Goal: Transaction & Acquisition: Purchase product/service

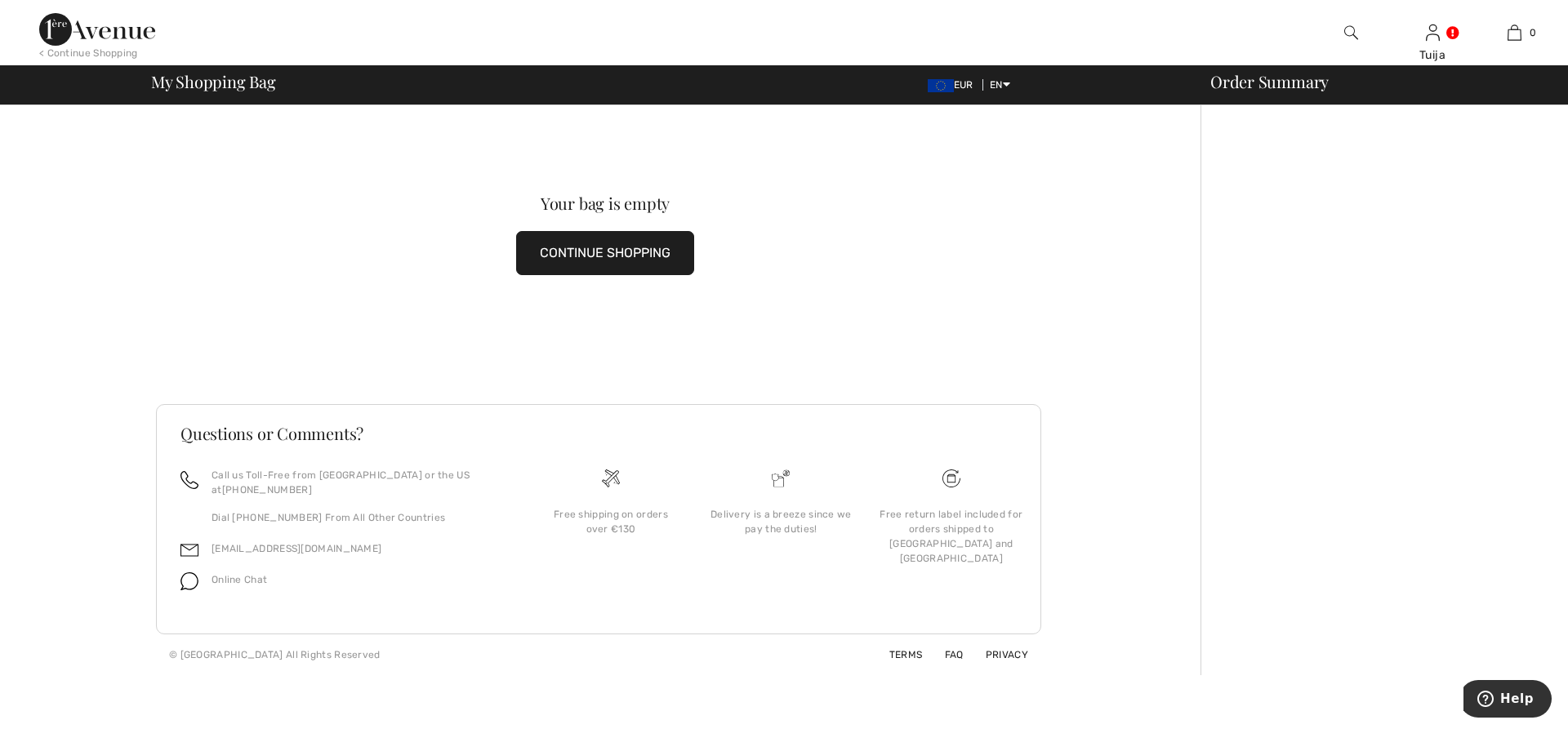
click at [561, 250] on button "CONTINUE SHOPPING" at bounding box center [604, 253] width 178 height 44
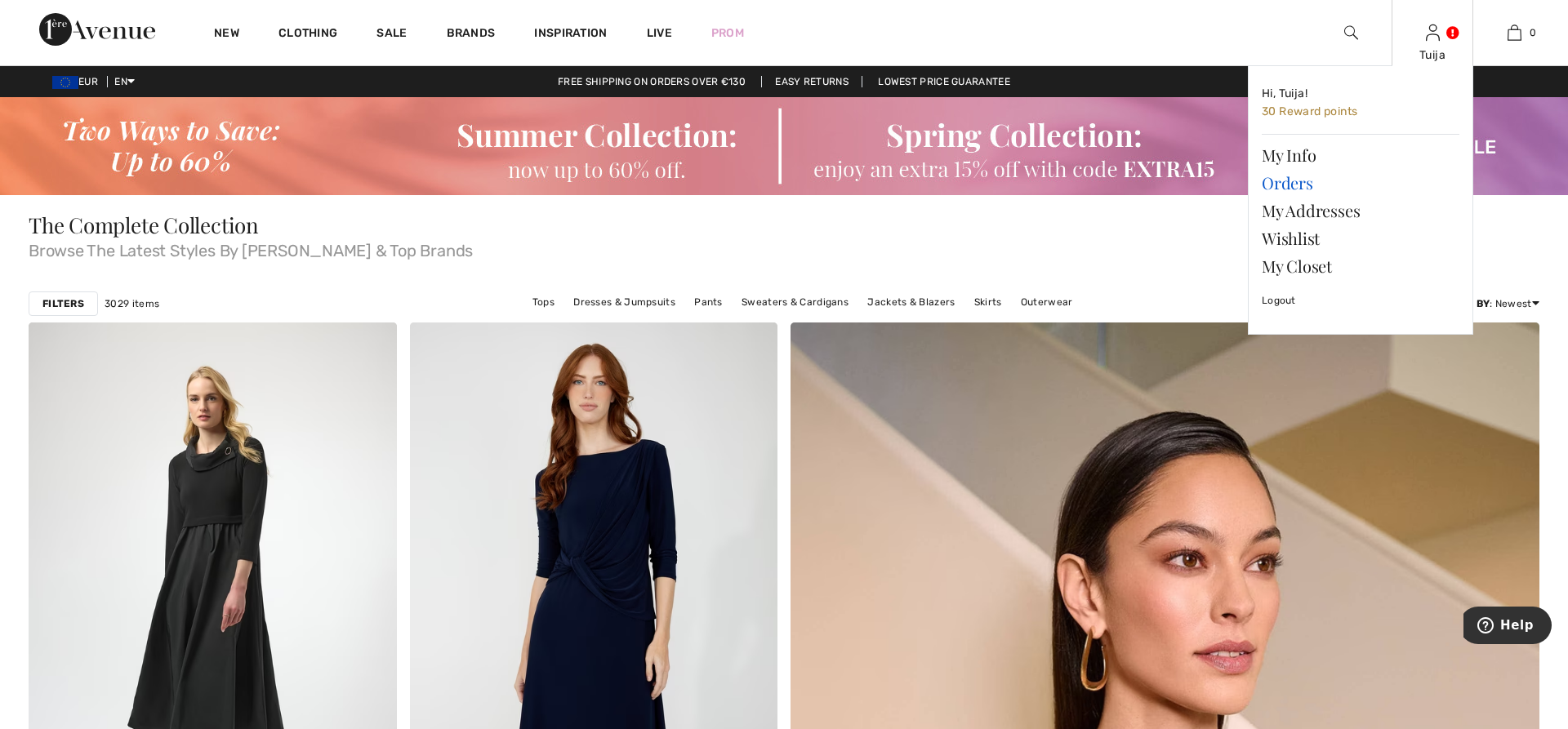
click at [1303, 181] on link "Orders" at bounding box center [1361, 183] width 198 height 28
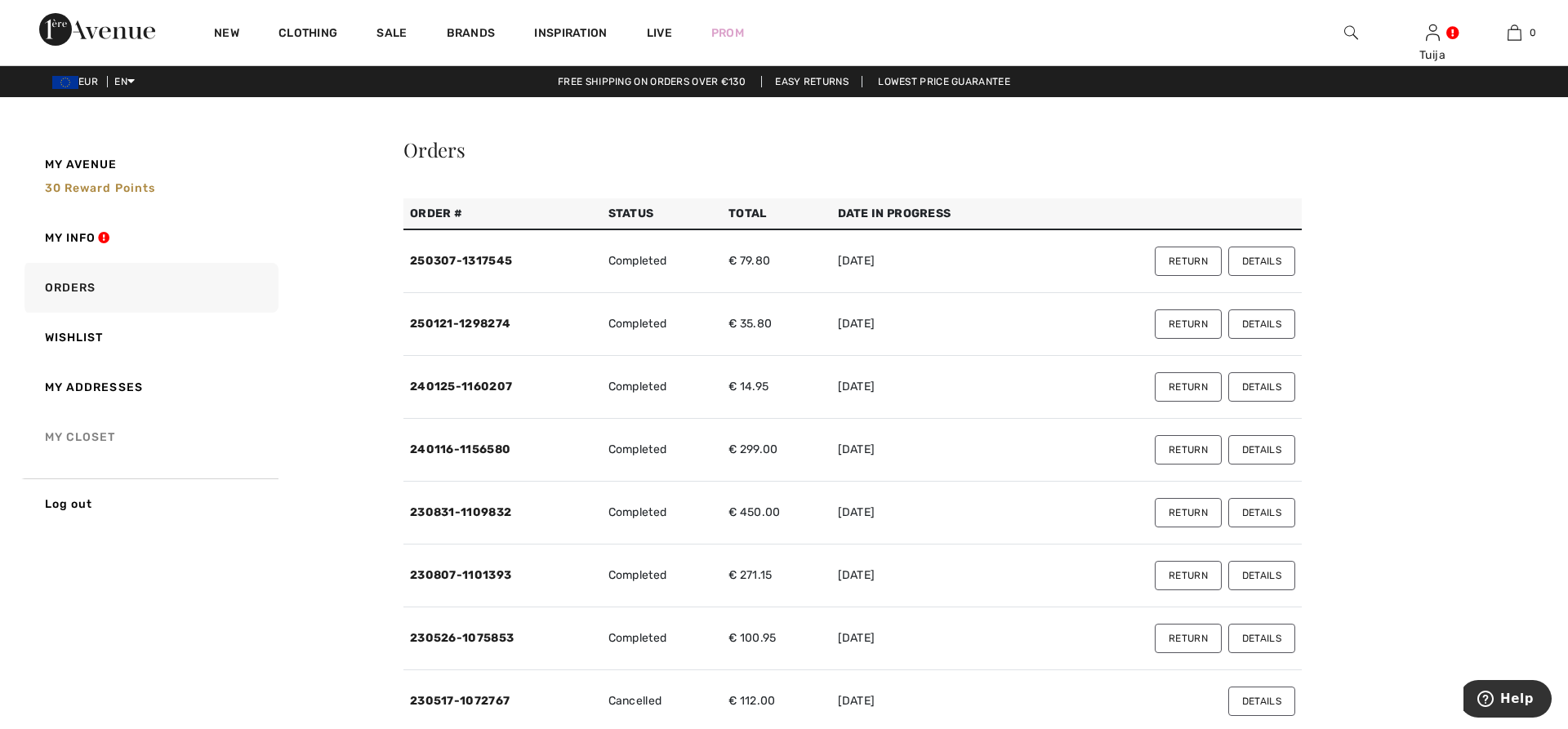
click at [99, 439] on link "My Closet" at bounding box center [150, 438] width 257 height 50
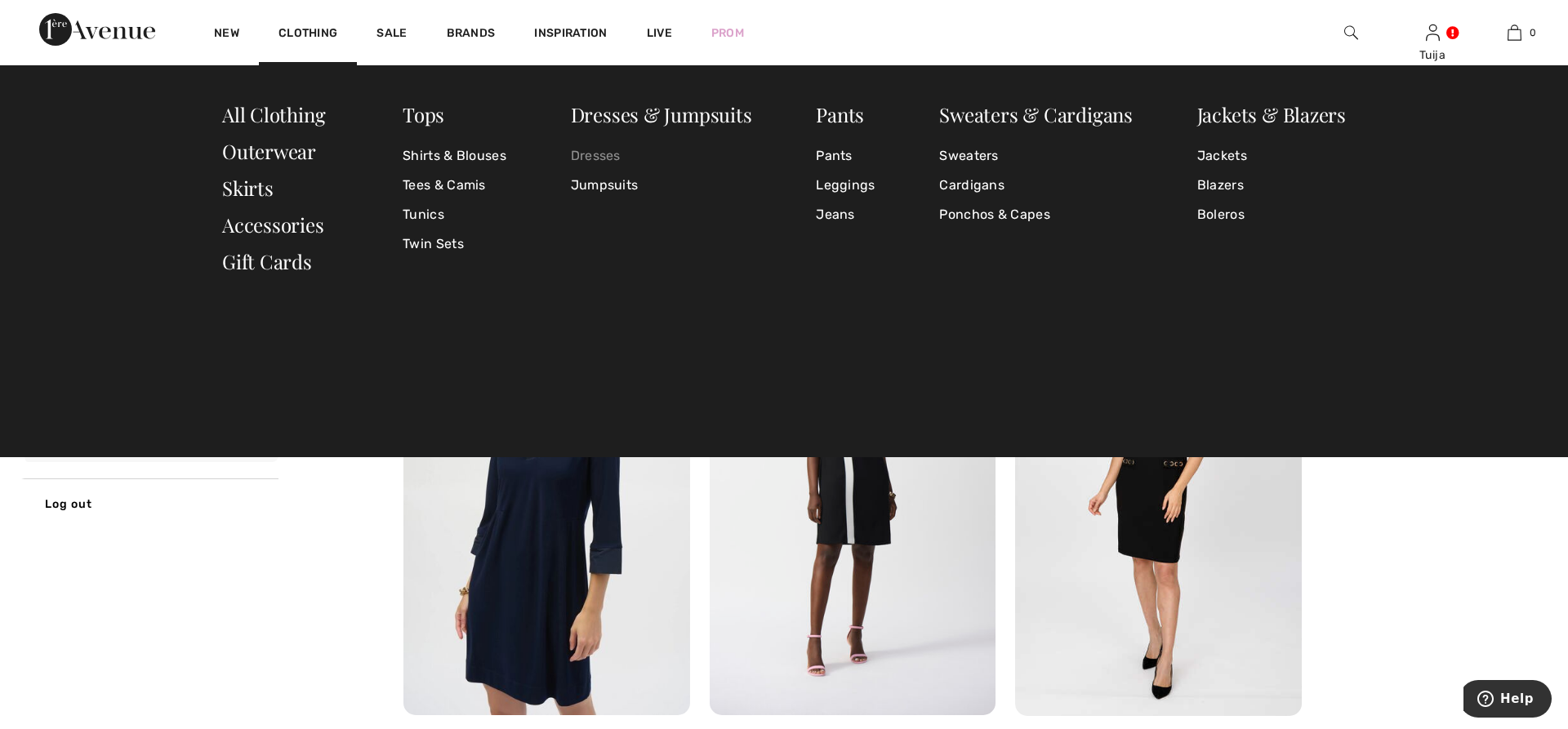
click at [591, 153] on link "Dresses" at bounding box center [661, 156] width 181 height 29
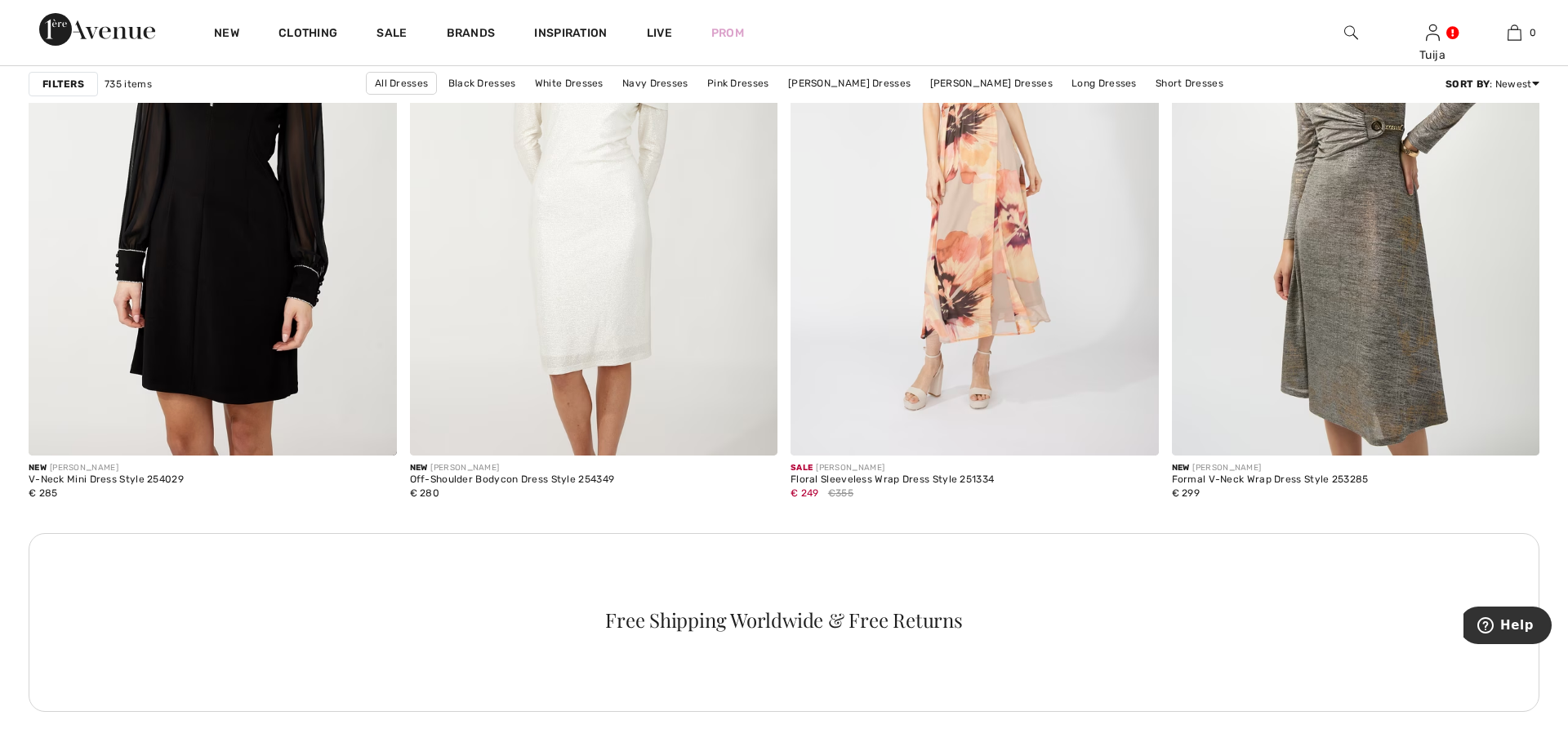
scroll to position [6915, 0]
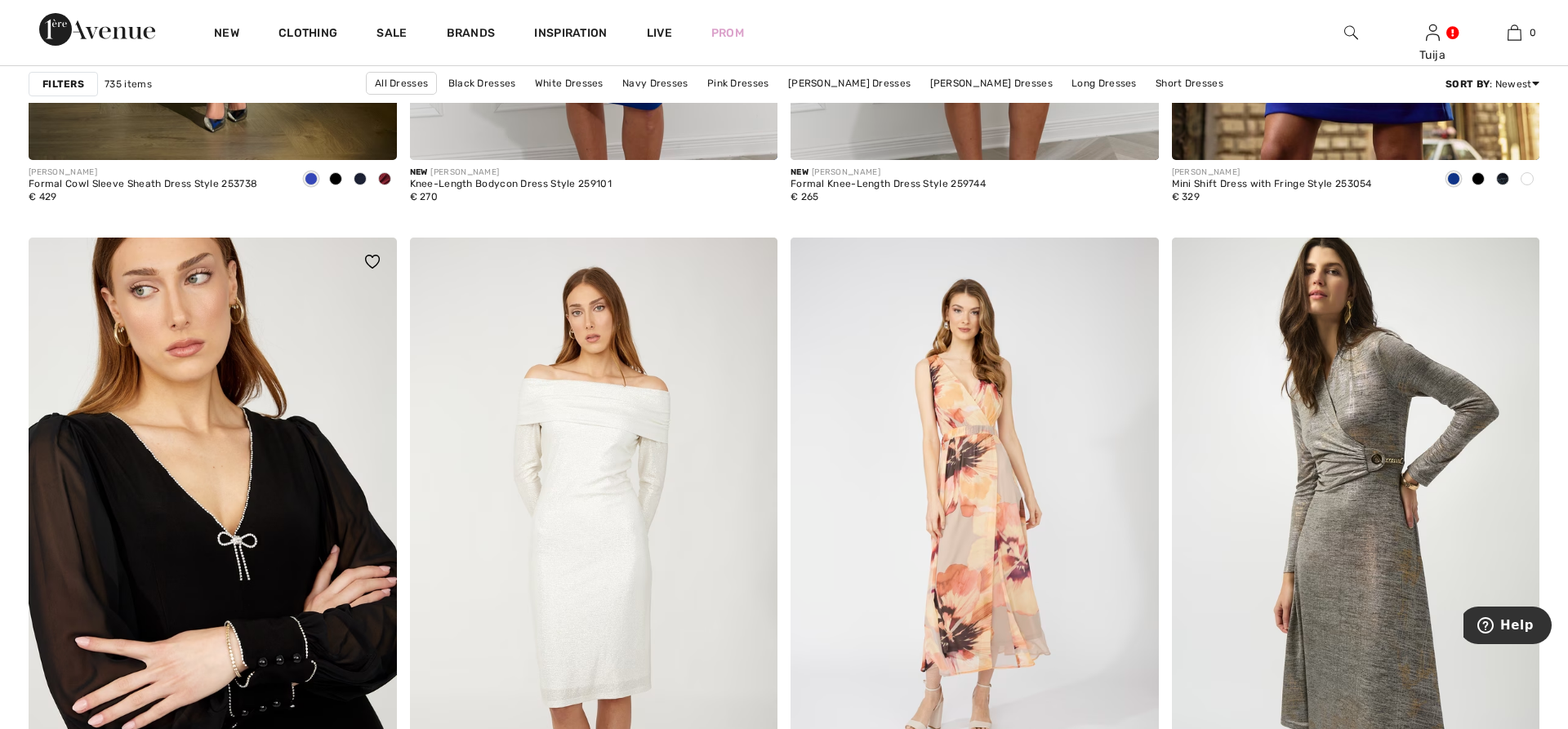
click at [258, 491] on img at bounding box center [212, 513] width 369 height 552
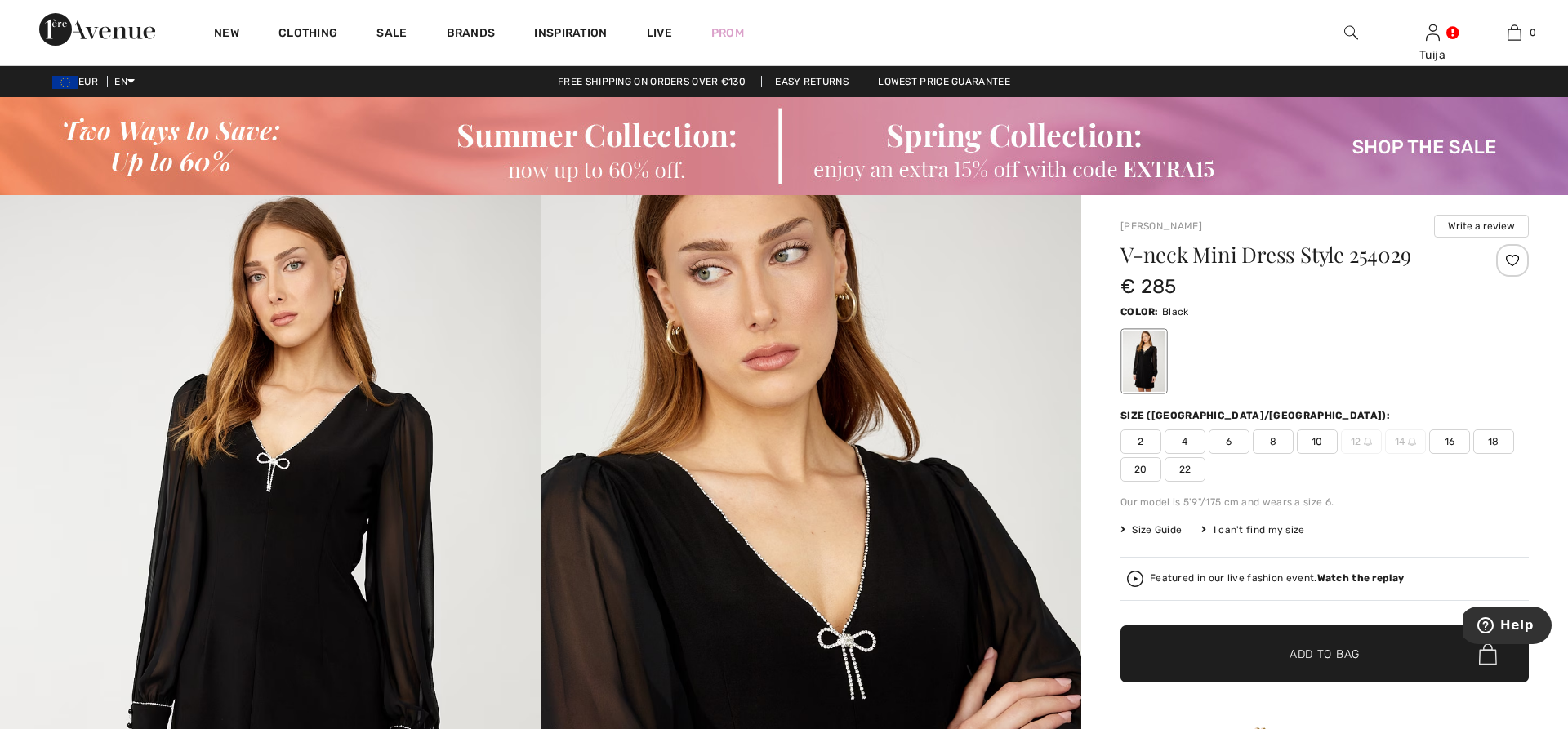
click at [1169, 530] on span "Size Guide" at bounding box center [1151, 530] width 61 height 15
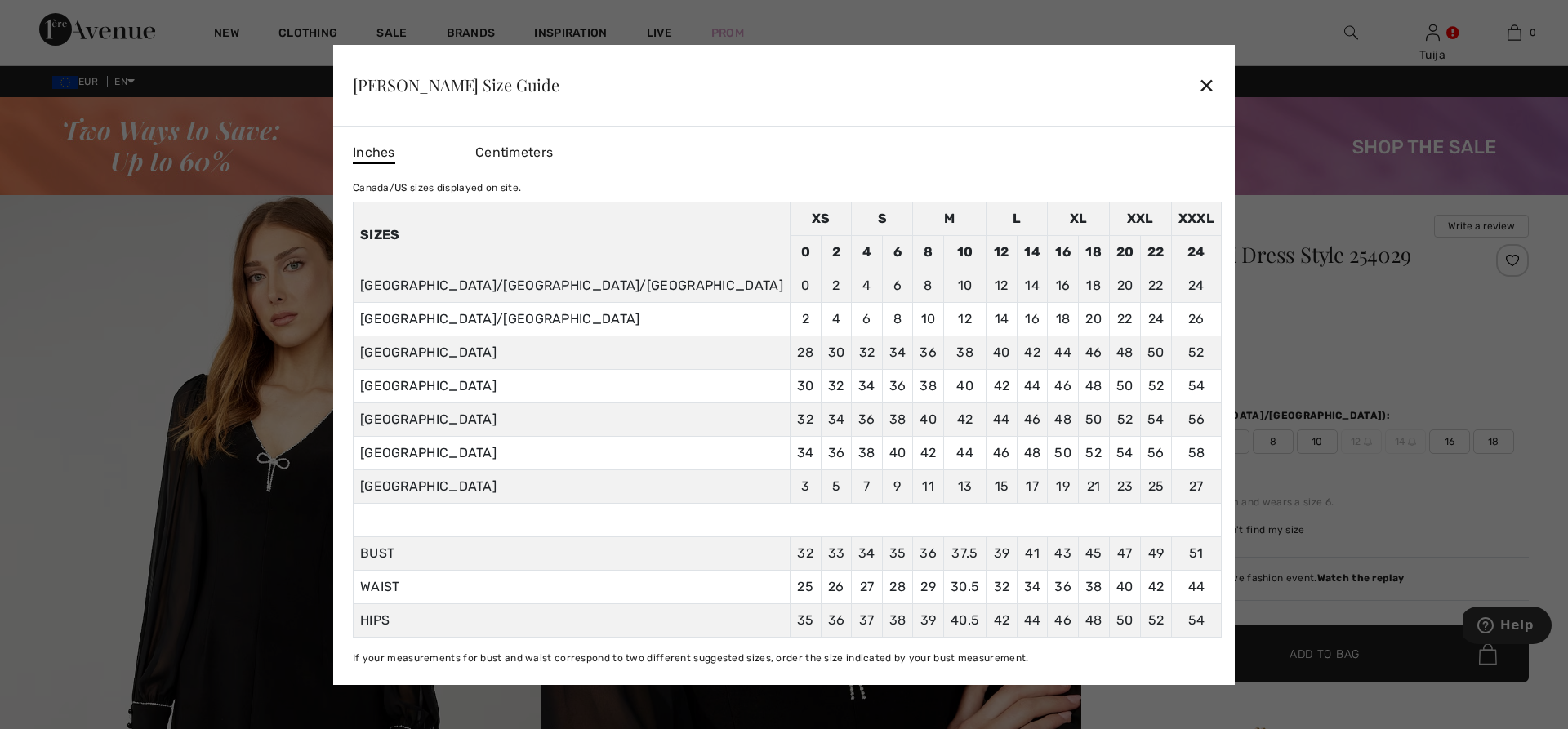
click at [598, 144] on div "Centimeters" at bounding box center [536, 153] width 123 height 28
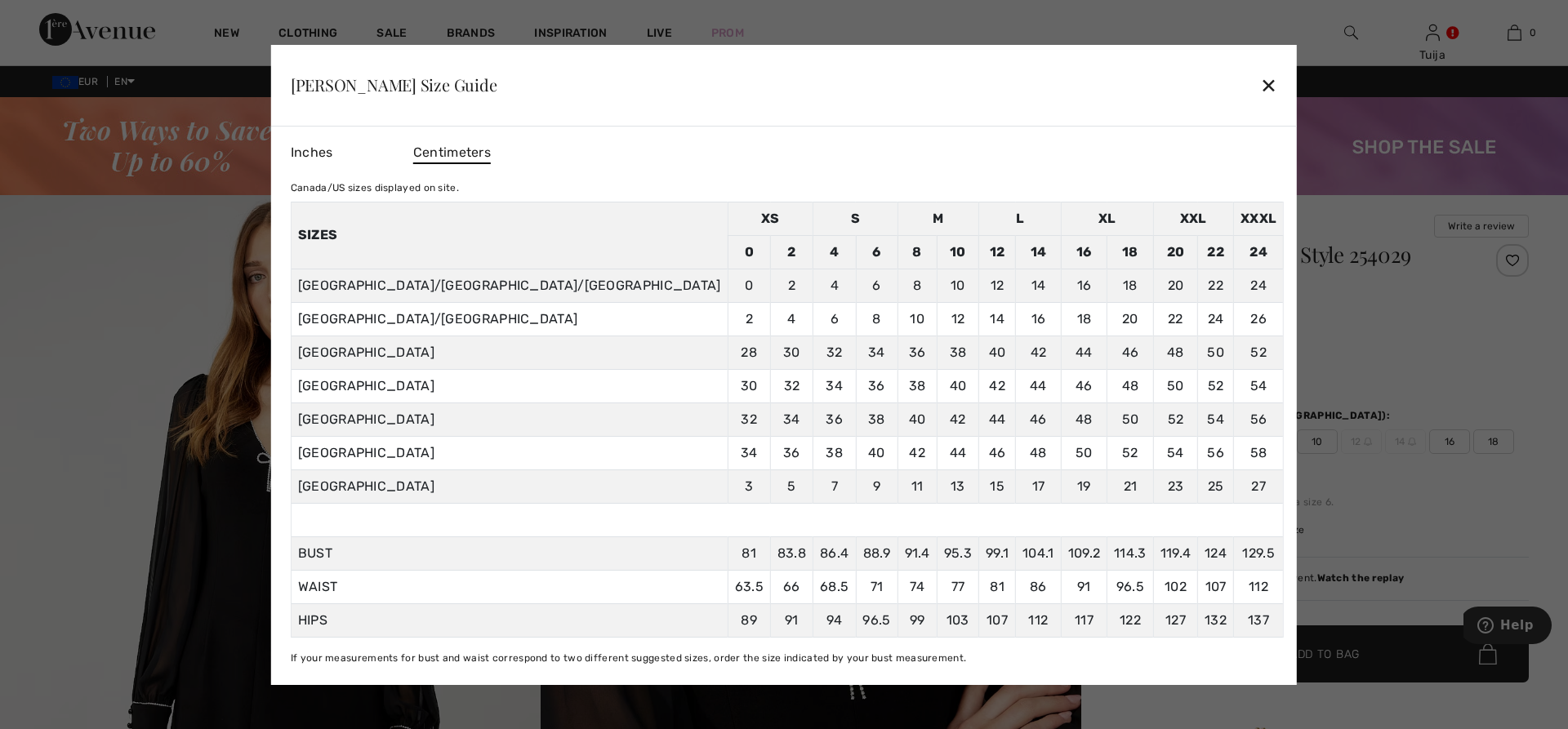
click at [1260, 87] on div "✕" at bounding box center [1269, 85] width 17 height 34
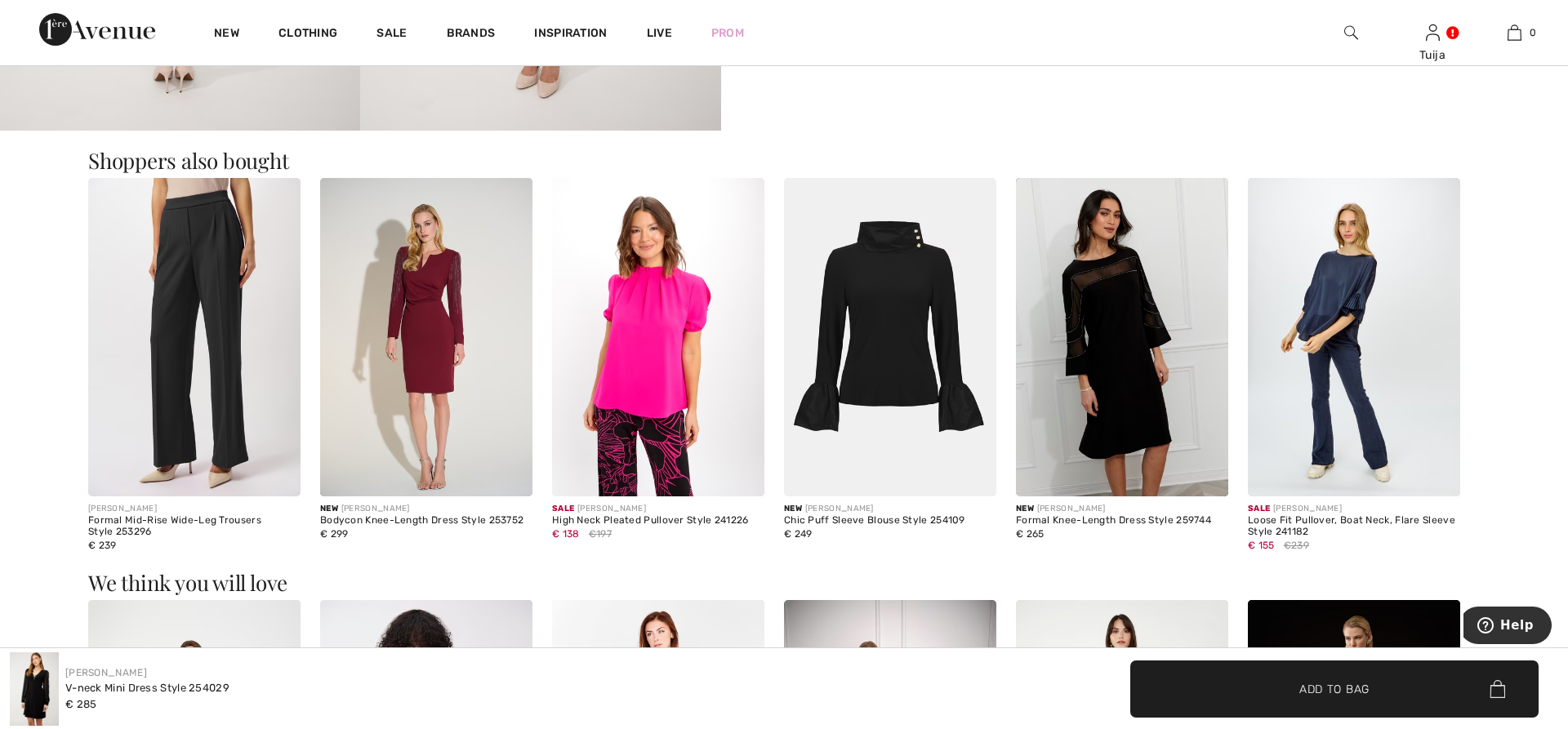
scroll to position [916, 0]
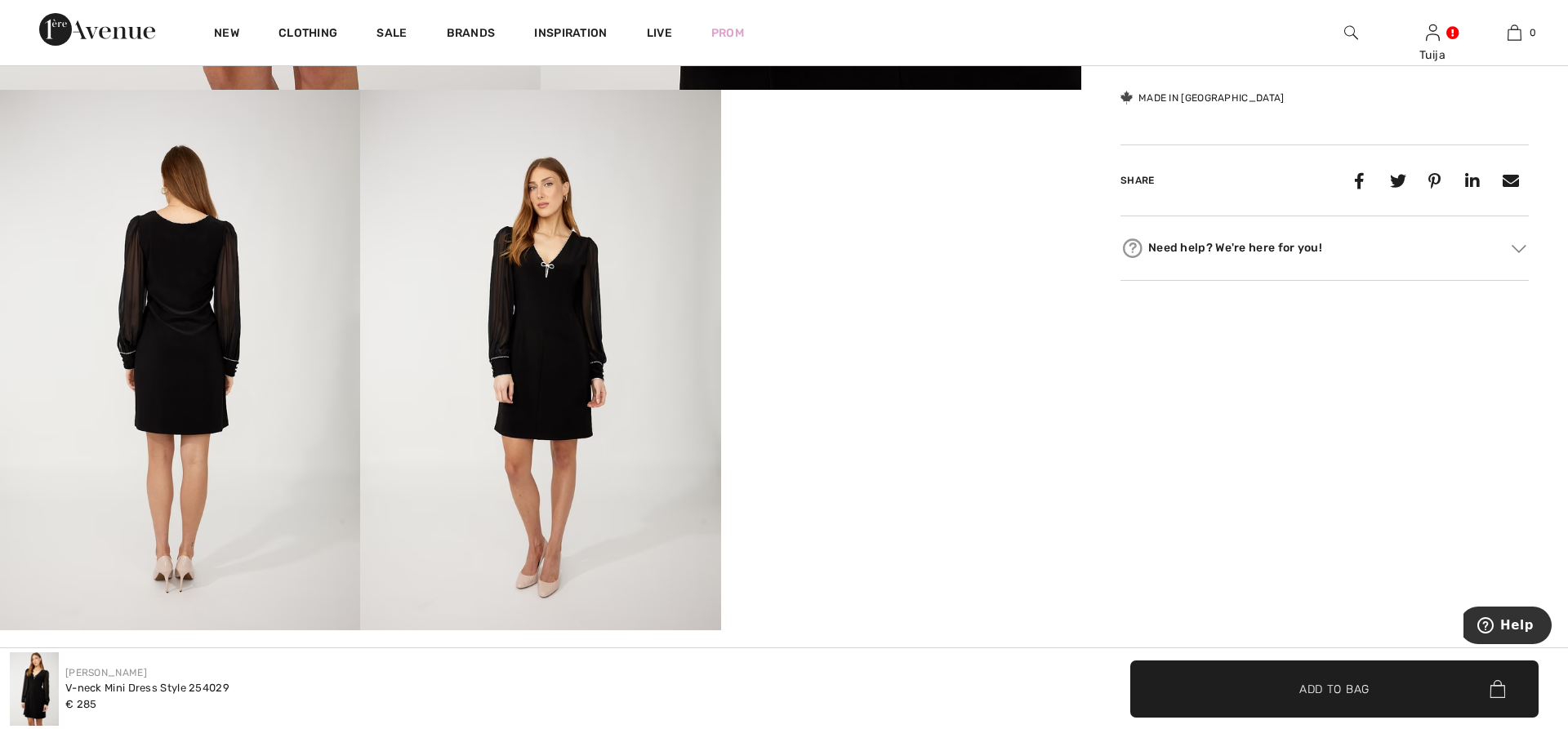
click at [166, 303] on img at bounding box center [180, 360] width 360 height 541
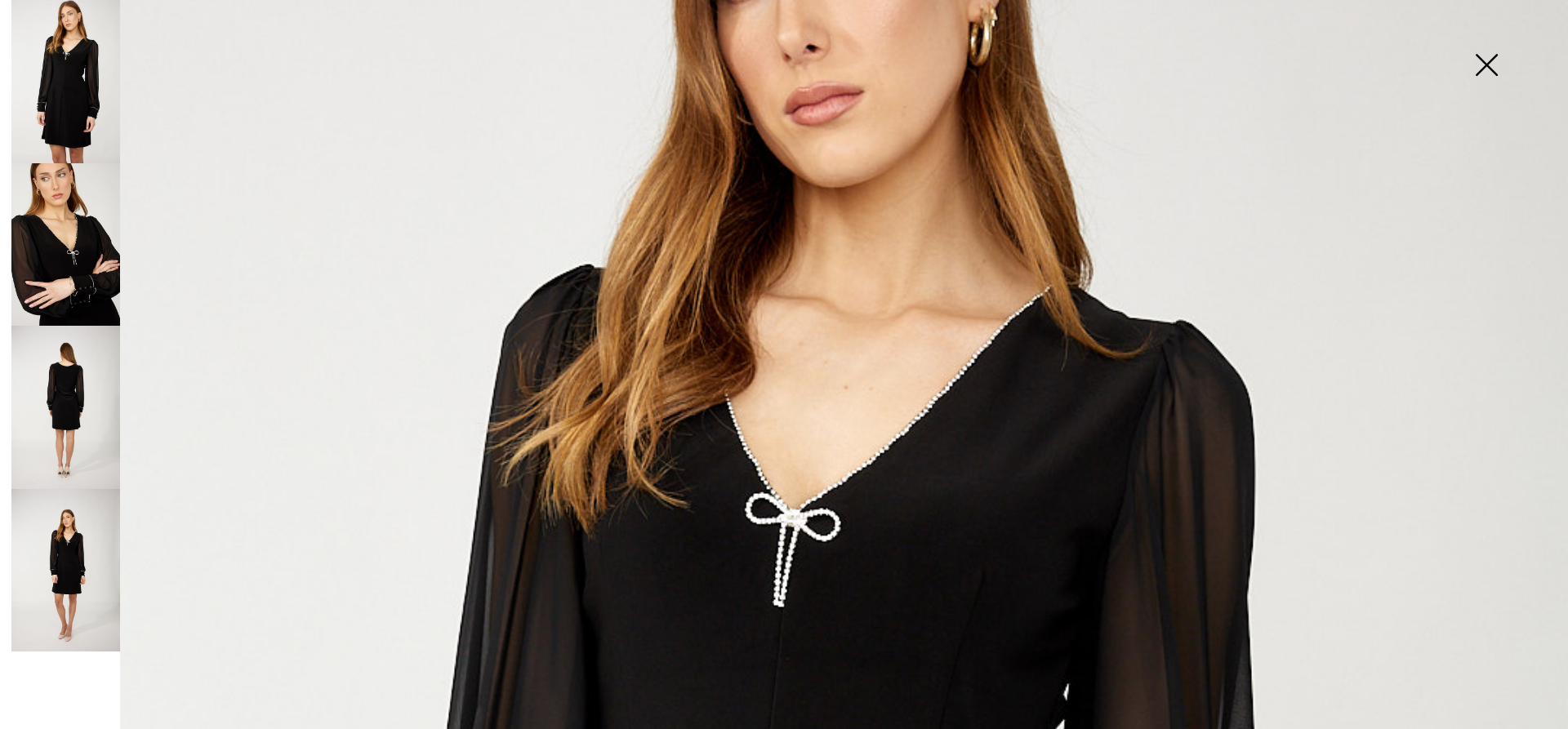
scroll to position [279, 0]
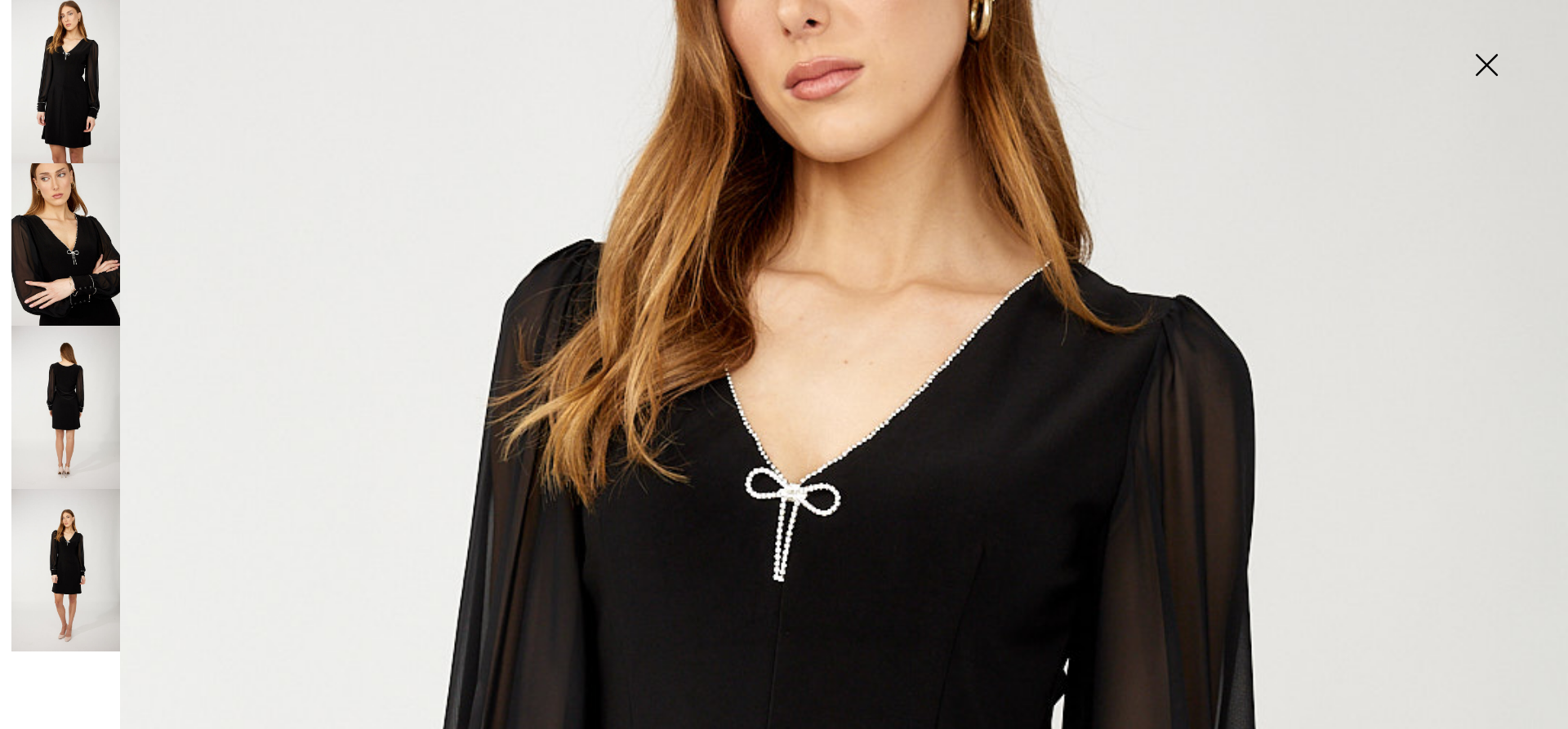
click at [68, 389] on img at bounding box center [65, 407] width 108 height 163
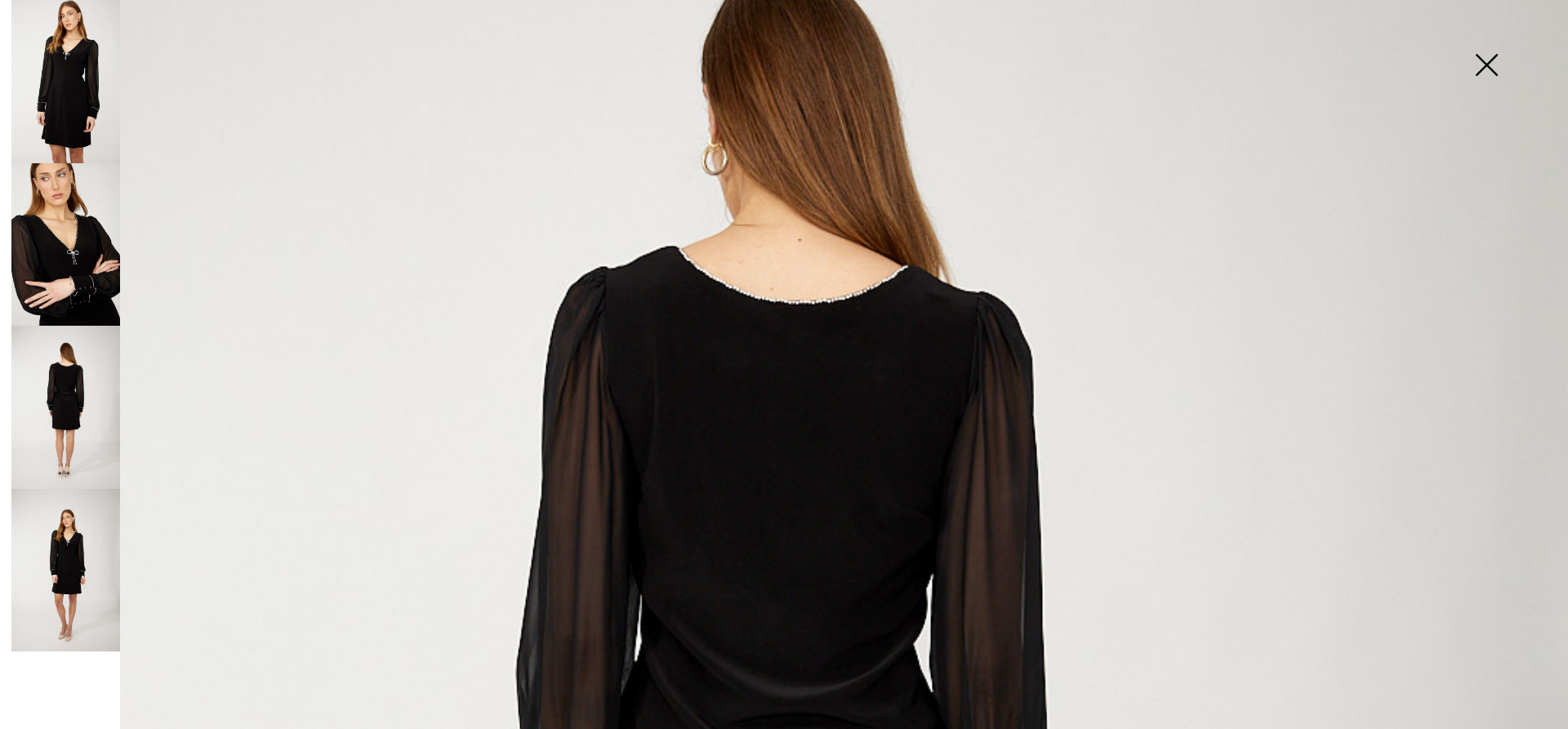
click at [58, 273] on img at bounding box center [65, 245] width 108 height 163
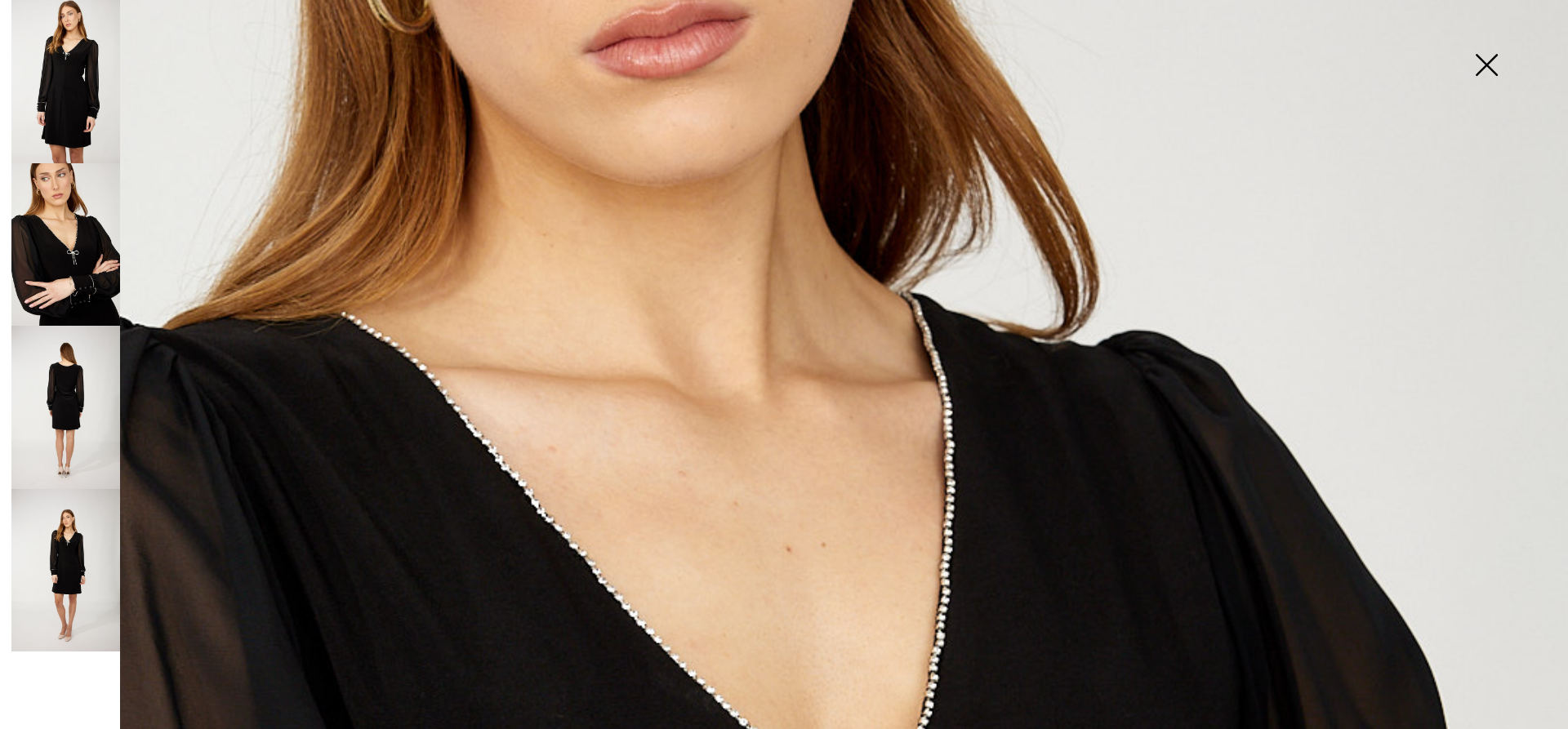
scroll to position [0, 0]
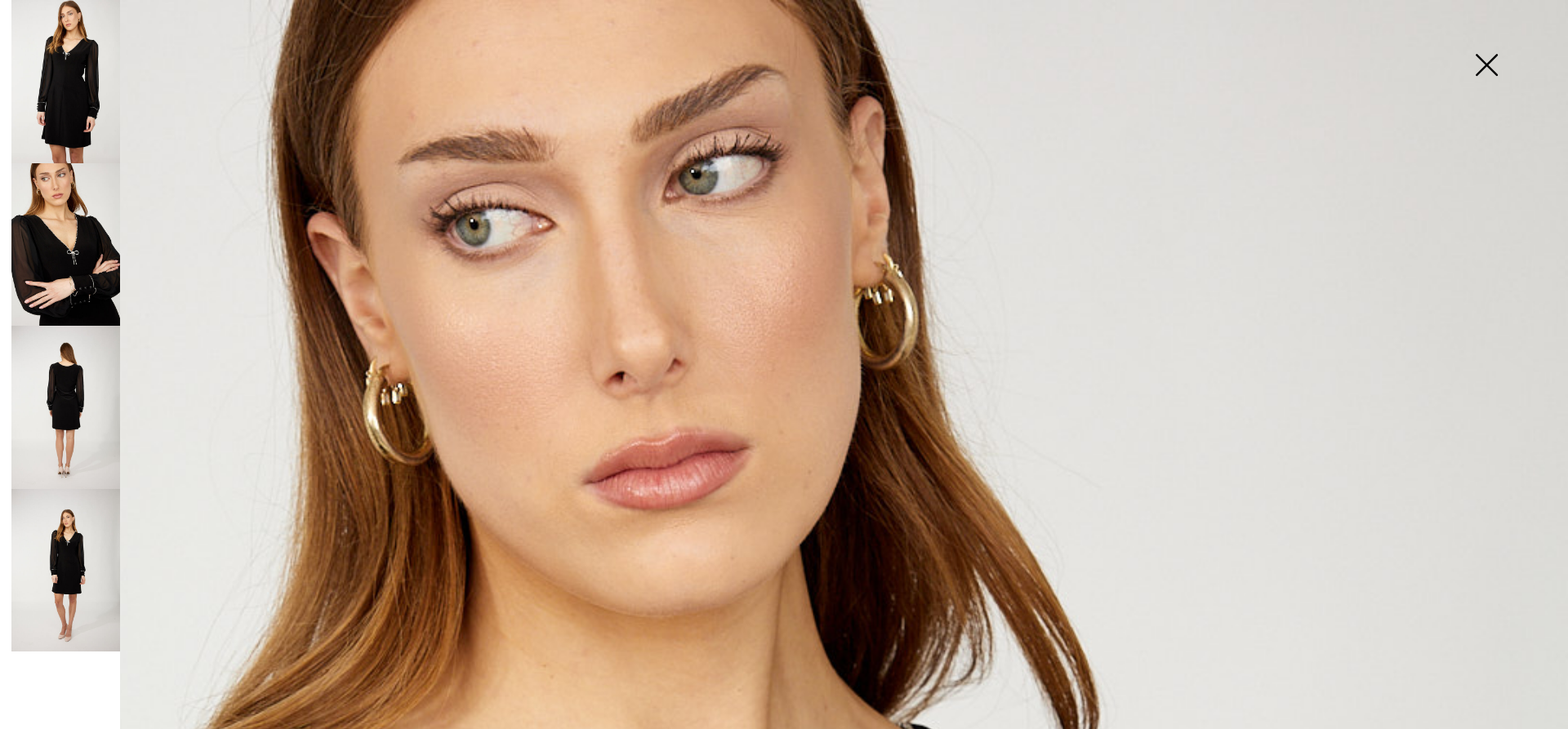
click at [54, 85] on img at bounding box center [65, 82] width 108 height 163
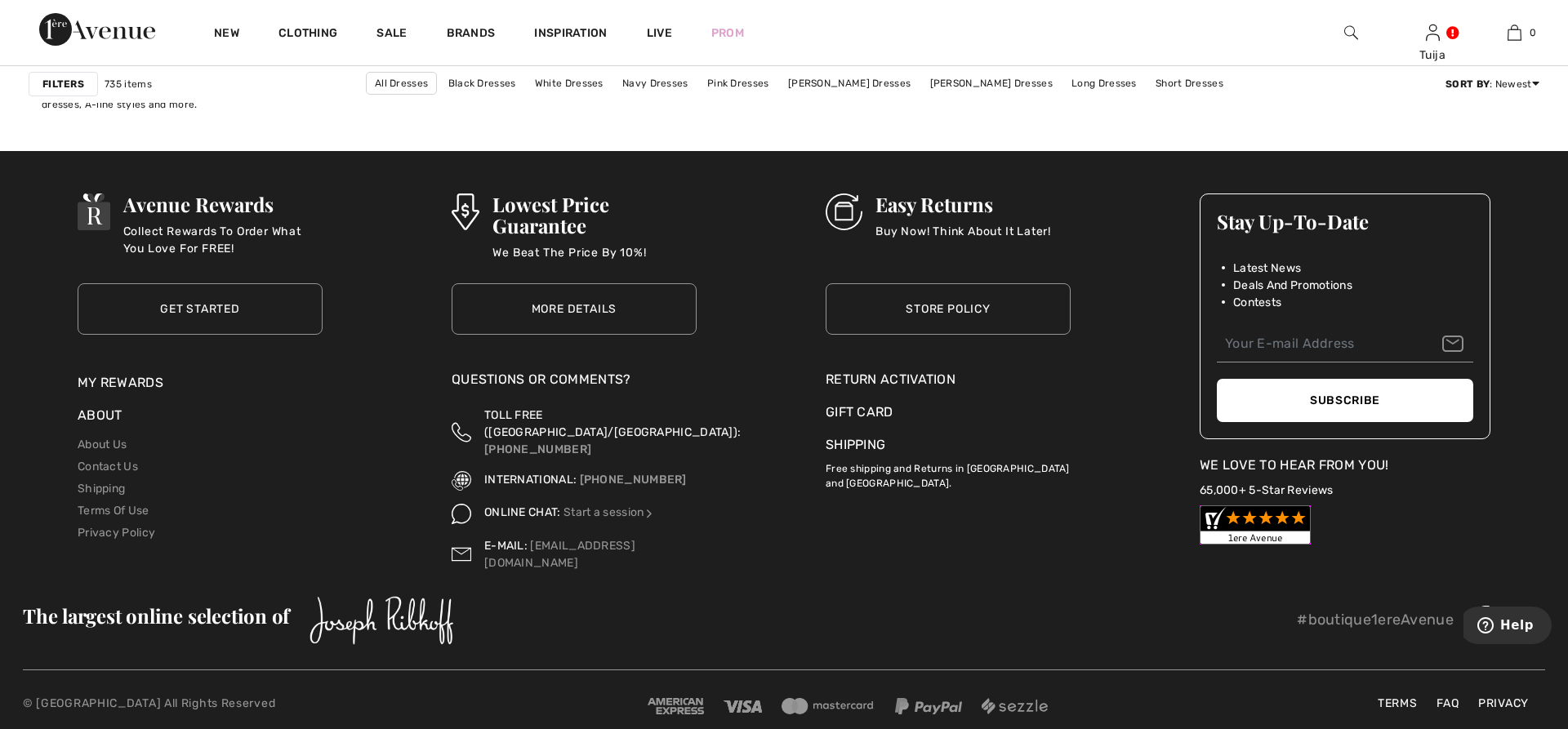
scroll to position [9665, 0]
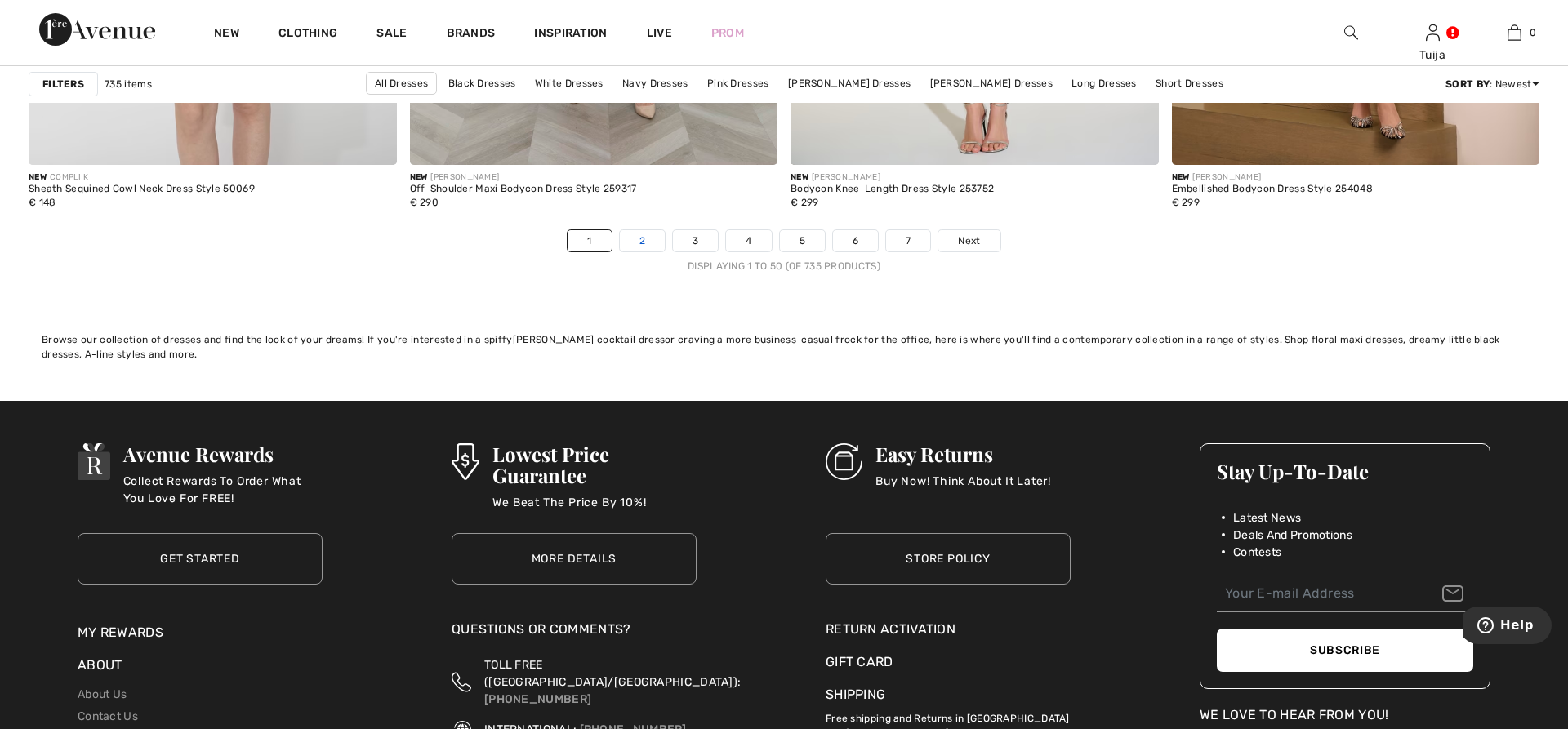
click at [639, 243] on link "2" at bounding box center [642, 241] width 45 height 21
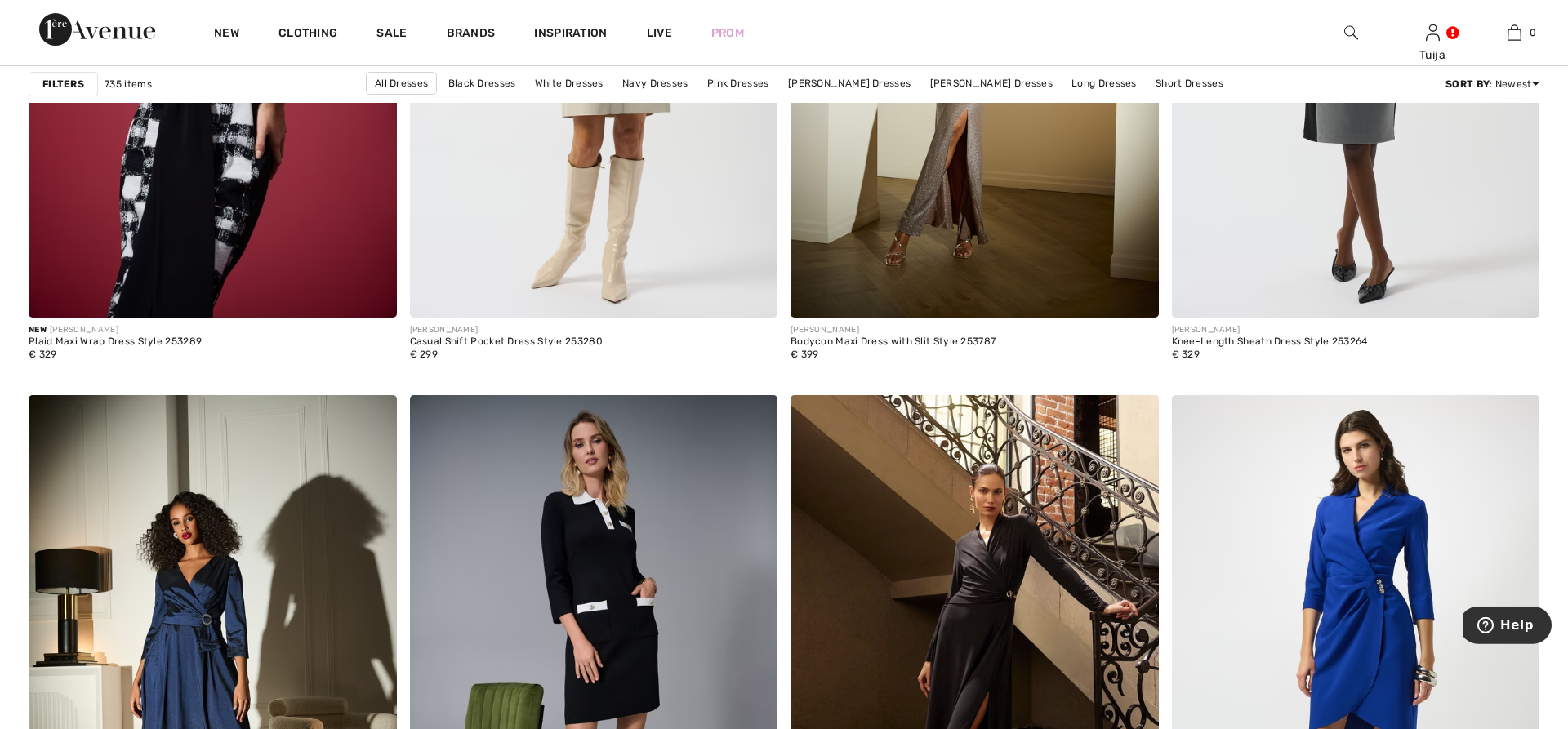
scroll to position [6832, 0]
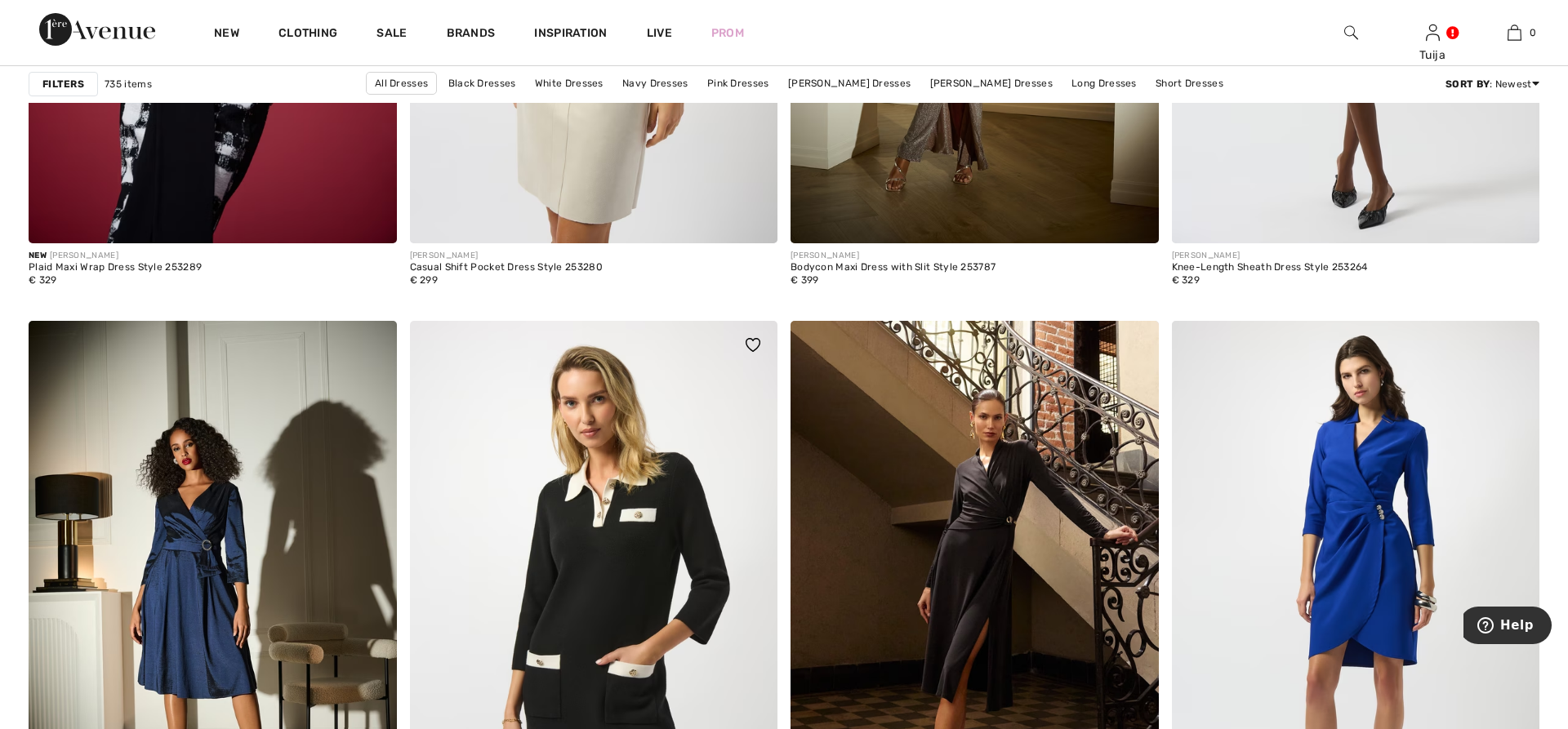
click at [518, 444] on img at bounding box center [594, 597] width 369 height 552
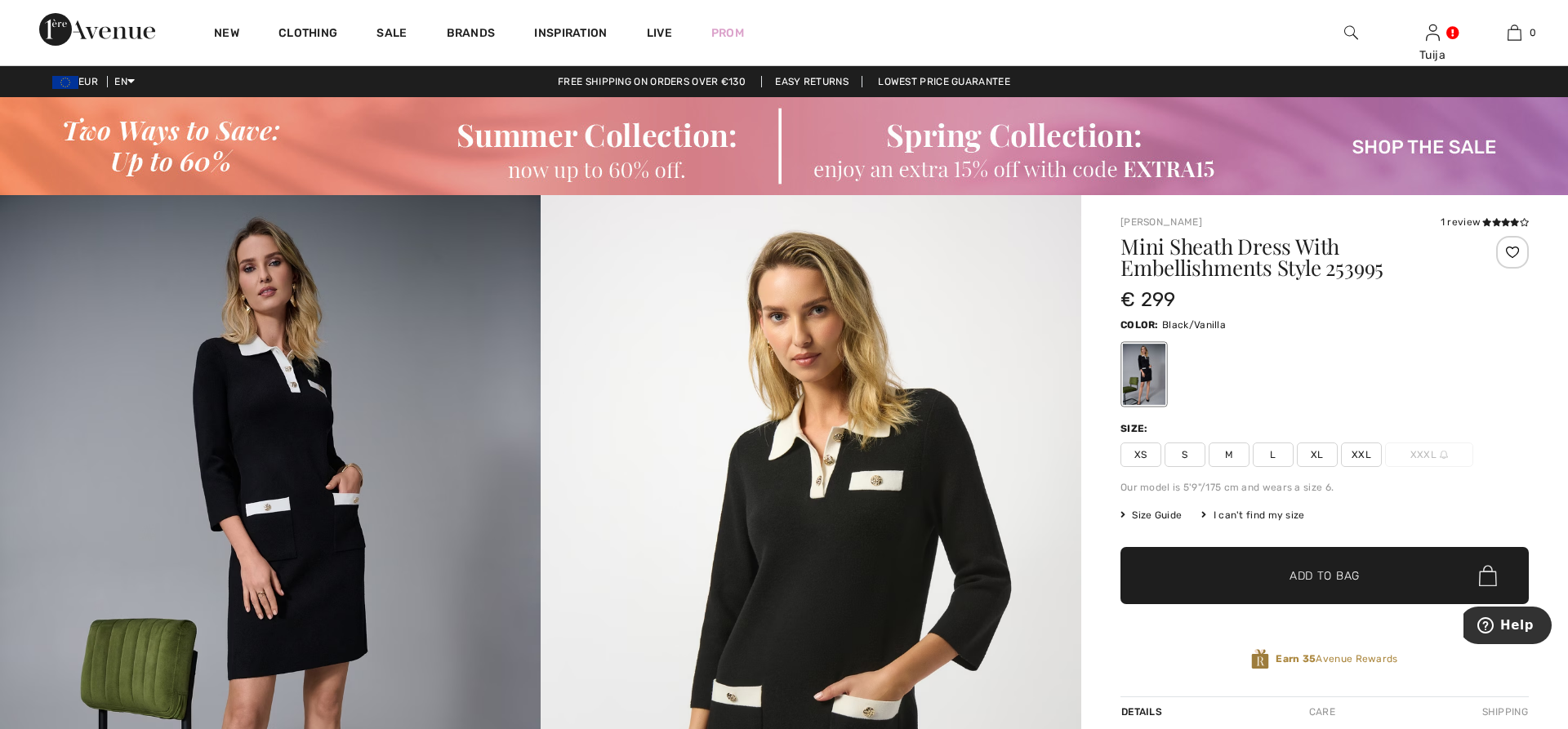
click at [1169, 513] on span "Size Guide" at bounding box center [1151, 515] width 61 height 15
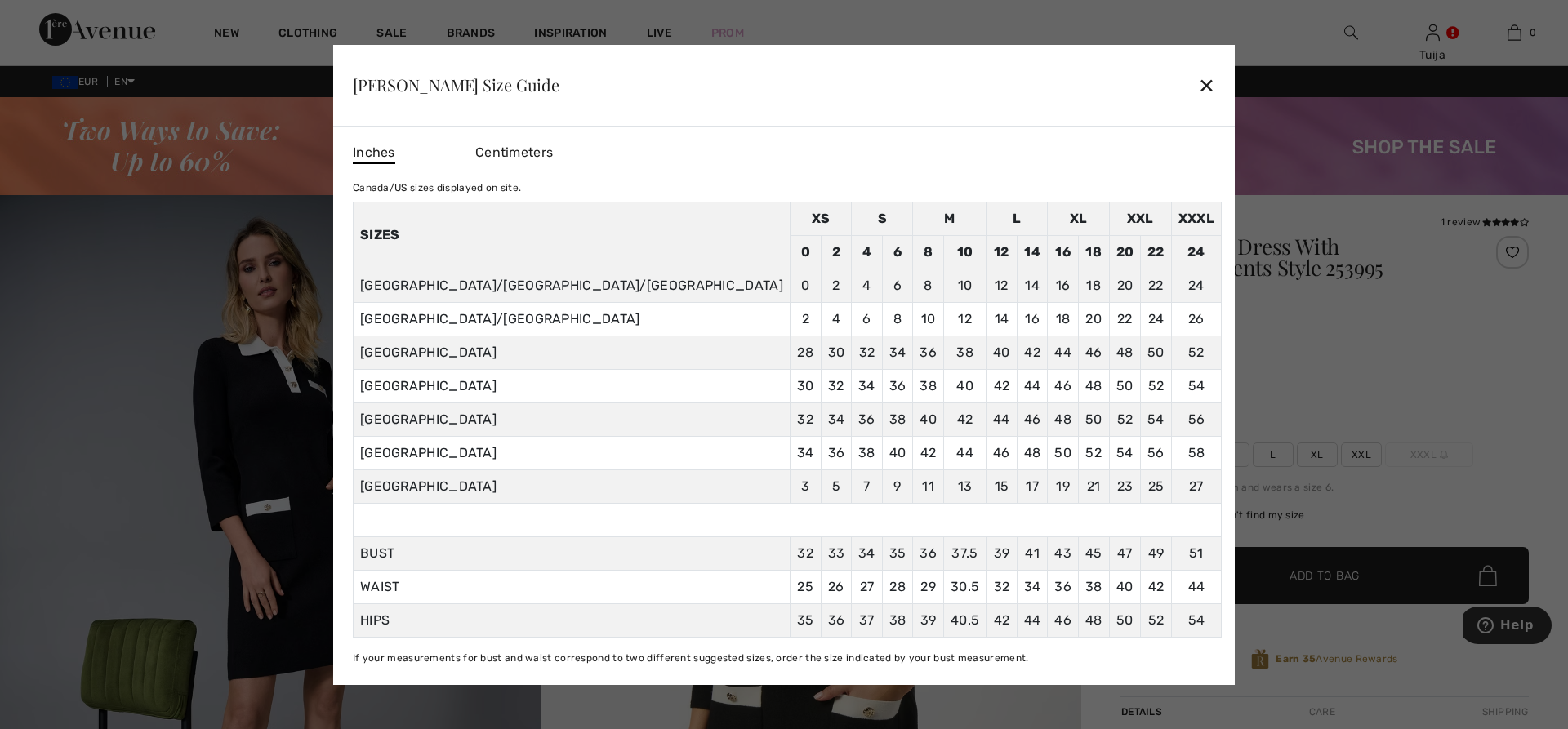
click at [553, 151] on span "Centimeters" at bounding box center [514, 152] width 77 height 15
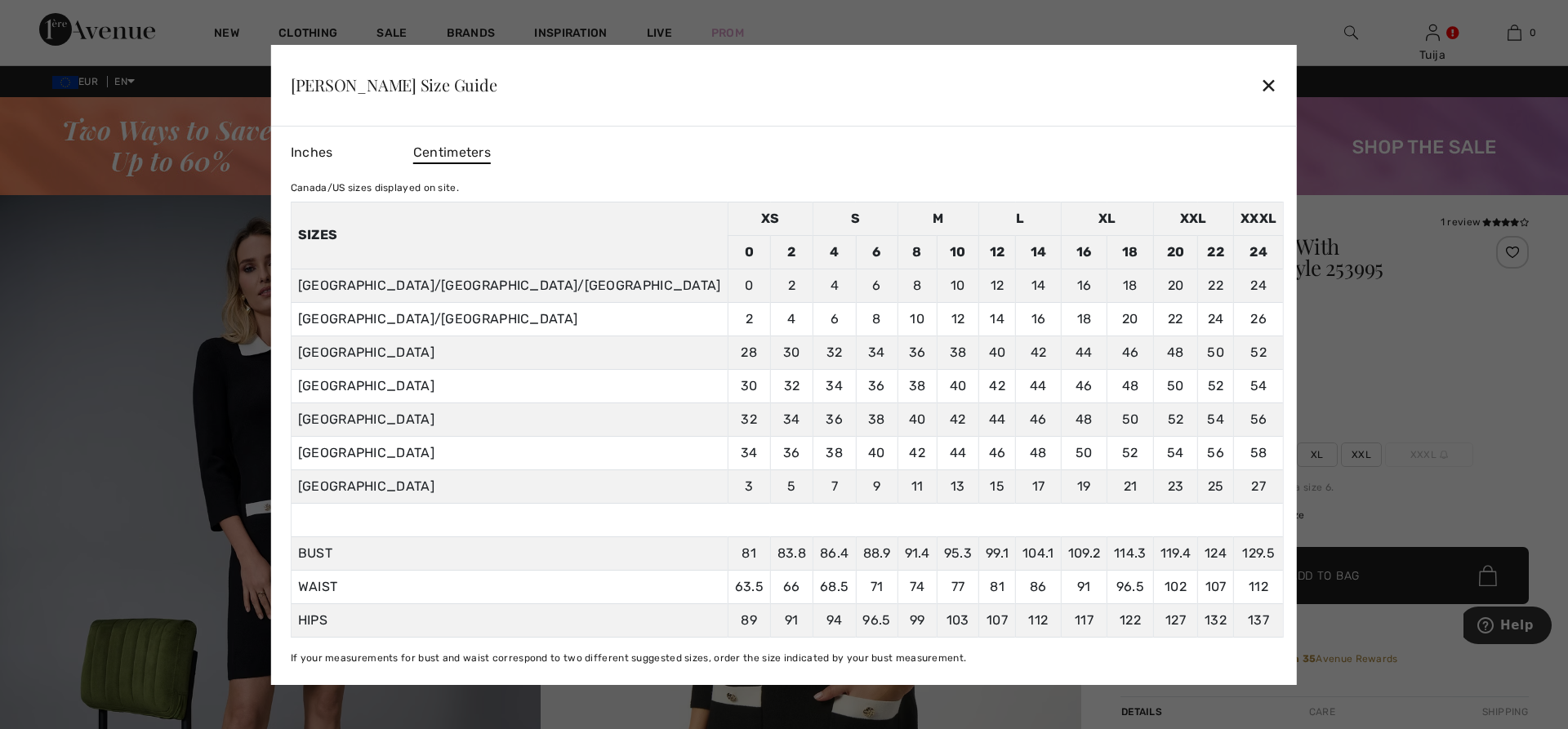
click at [1260, 85] on div "✕" at bounding box center [1269, 85] width 17 height 34
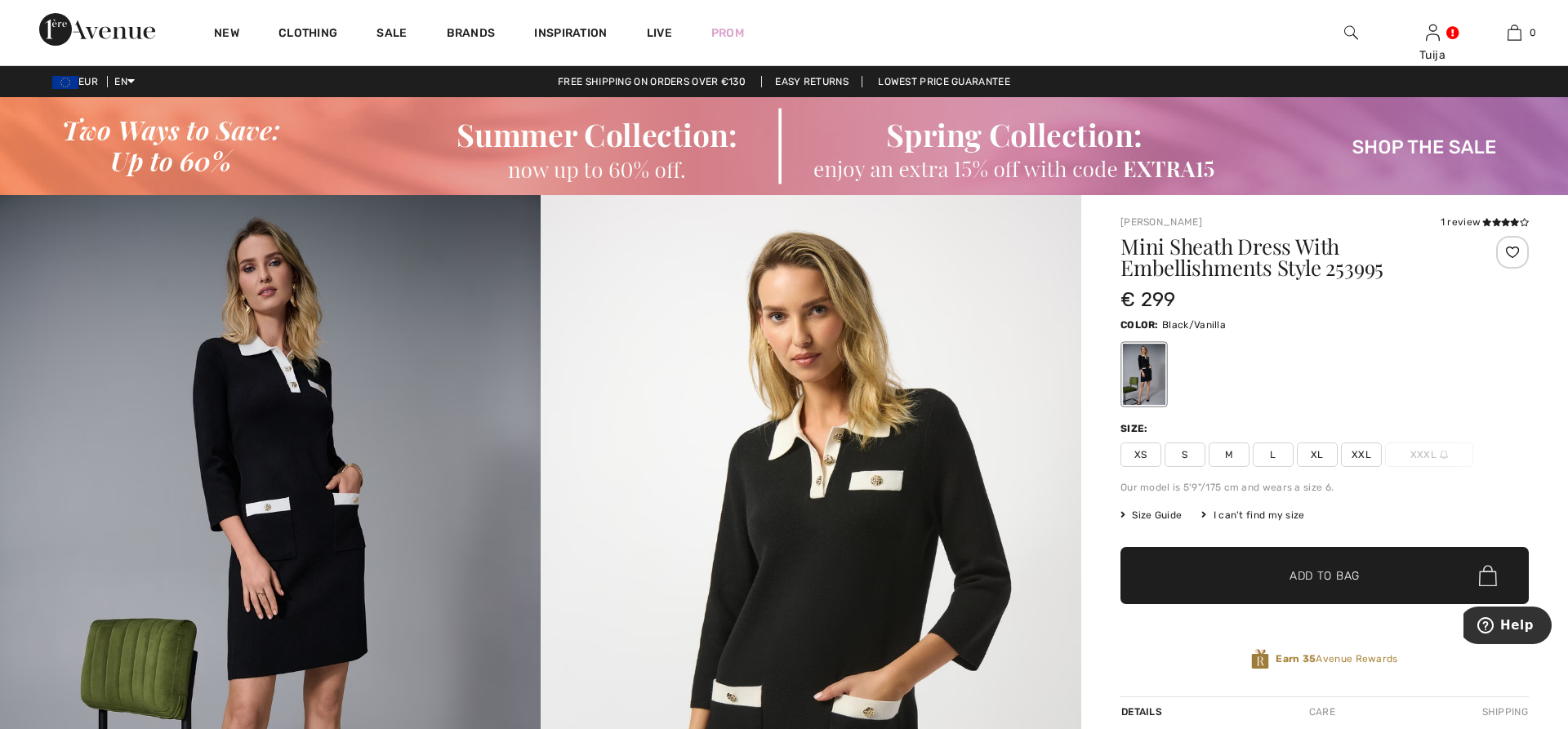
click at [1228, 450] on span "M" at bounding box center [1229, 455] width 41 height 25
click at [1216, 570] on span "✔ Added to Bag Add to Bag" at bounding box center [1325, 576] width 408 height 58
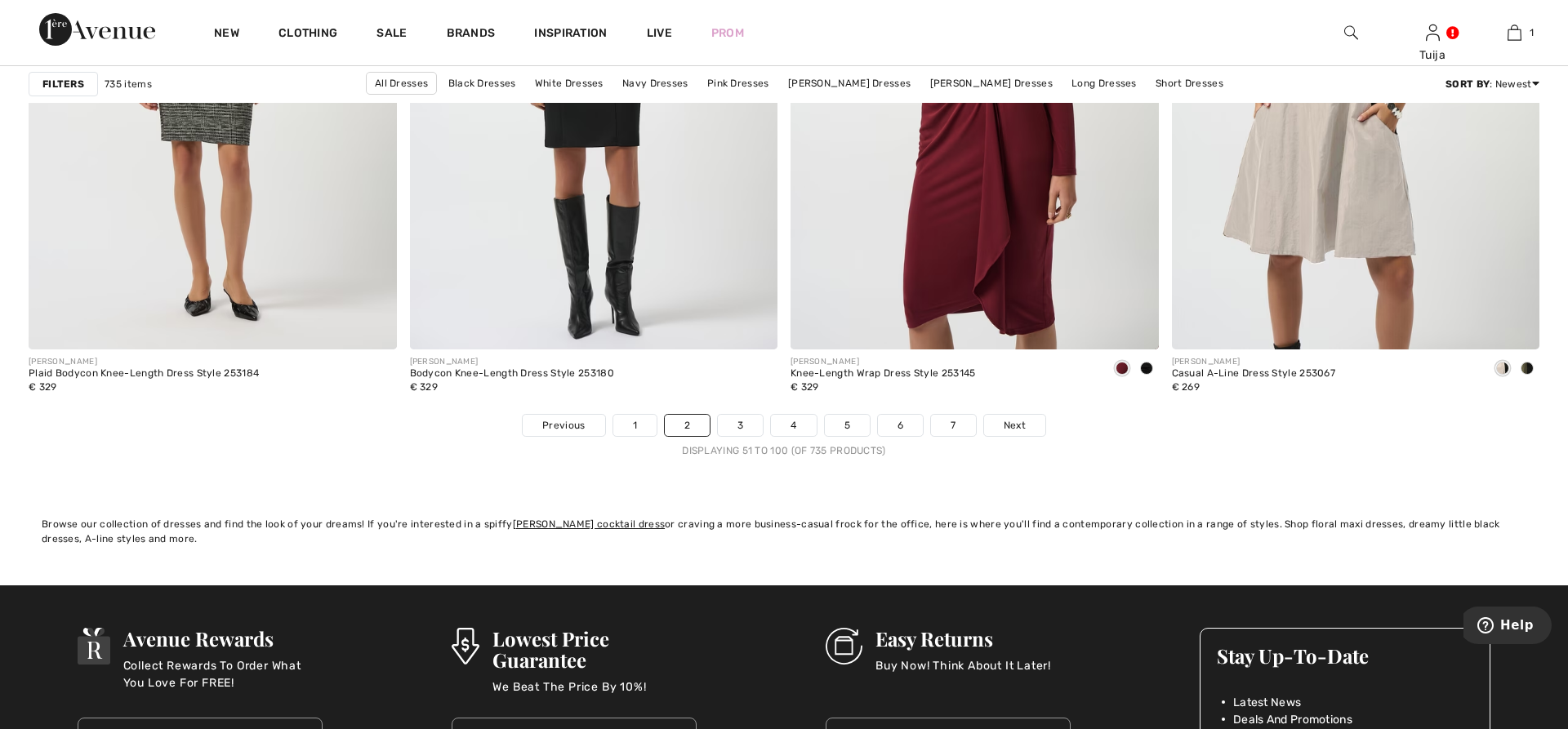
scroll to position [9415, 0]
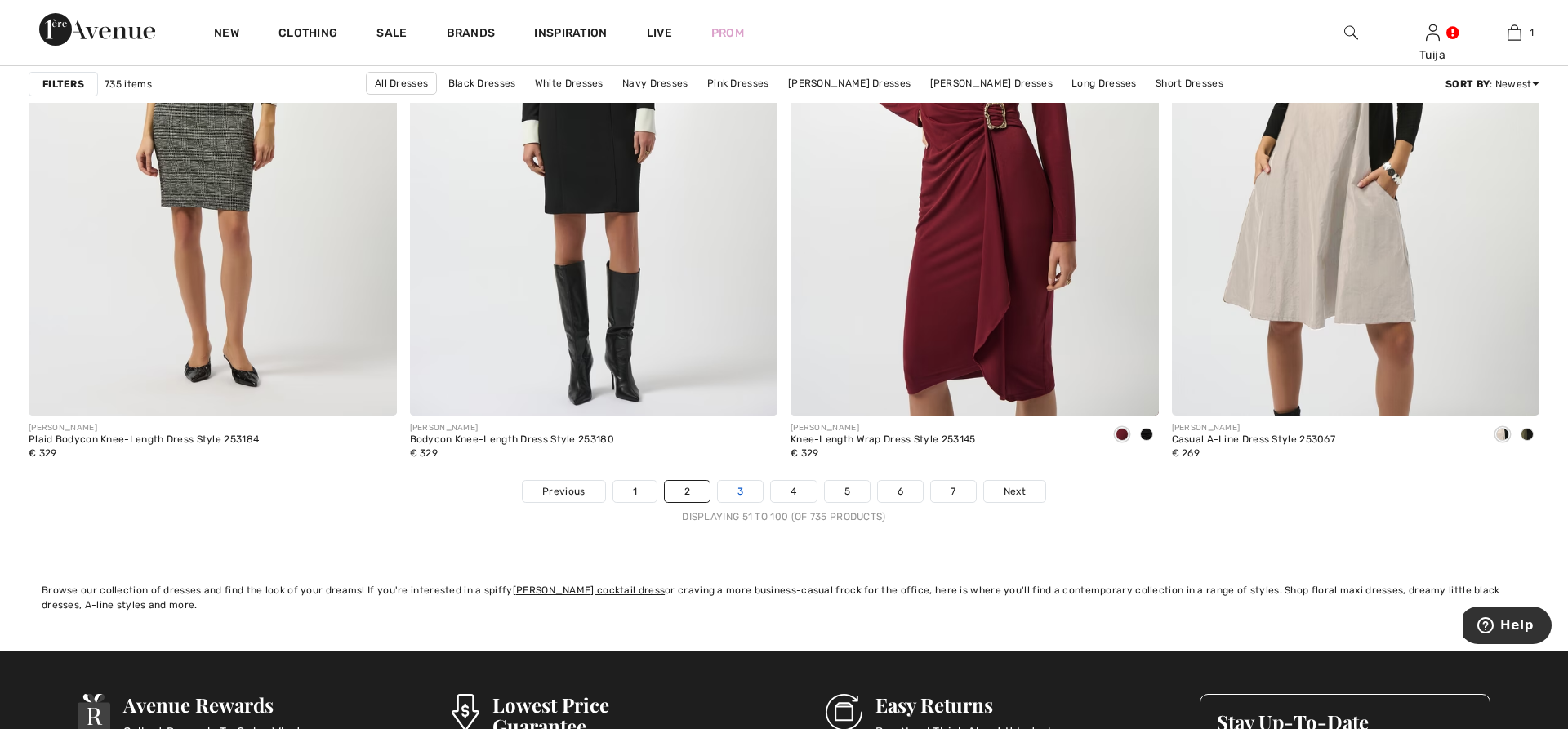
click at [743, 487] on link "3" at bounding box center [740, 492] width 45 height 21
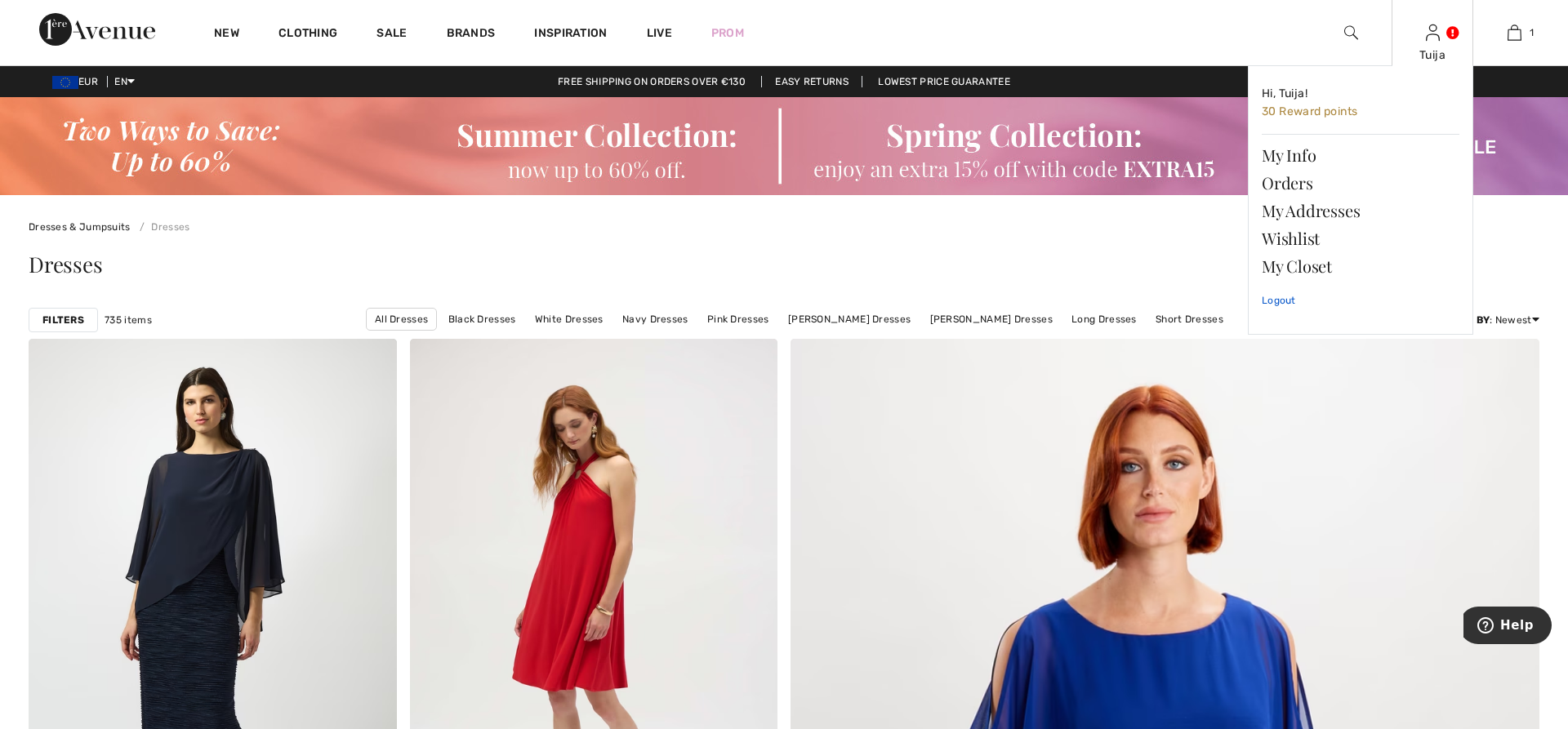
click at [1280, 297] on link "Logout" at bounding box center [1361, 301] width 198 height 41
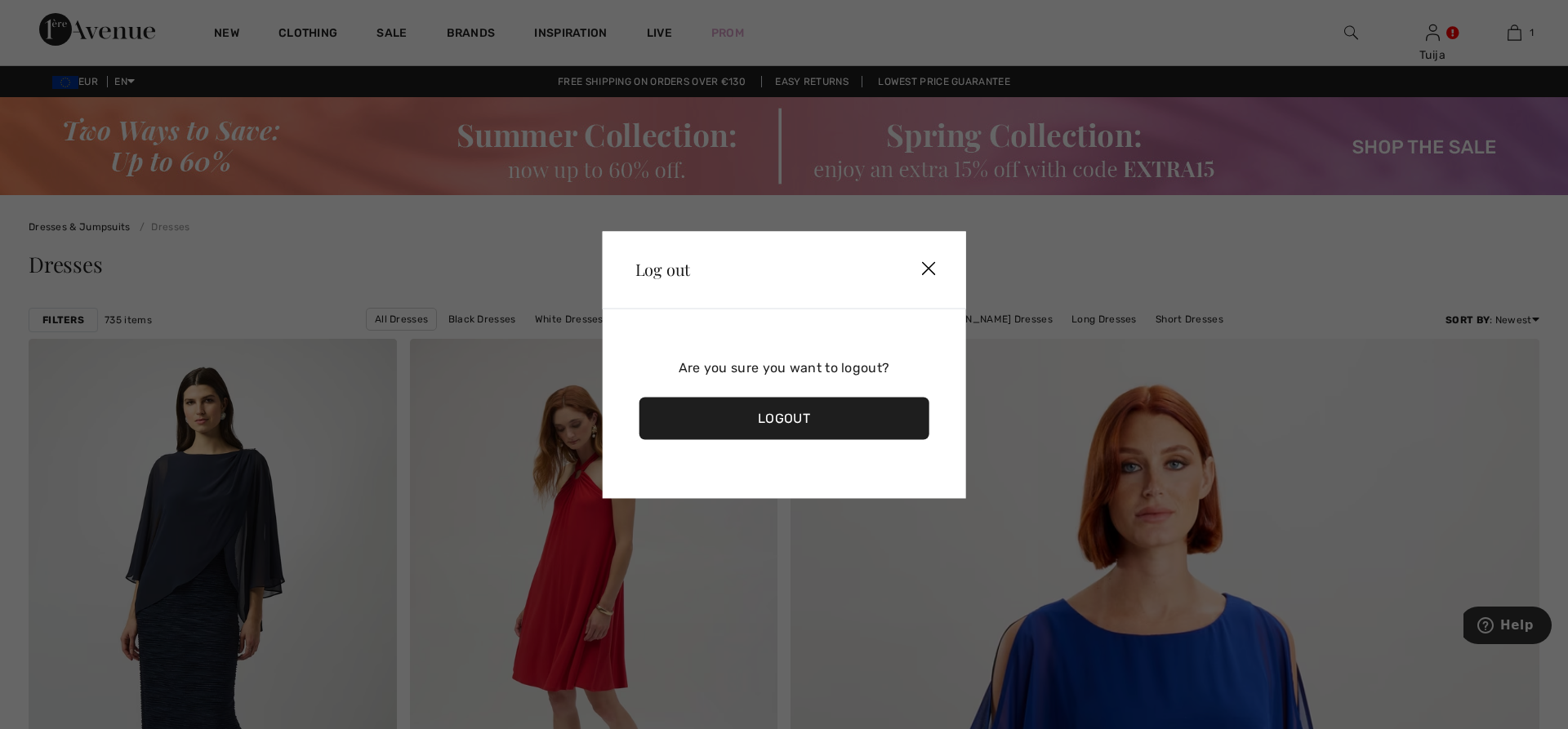
click at [879, 420] on div "Logout" at bounding box center [784, 418] width 290 height 42
